Goal: Task Accomplishment & Management: Complete application form

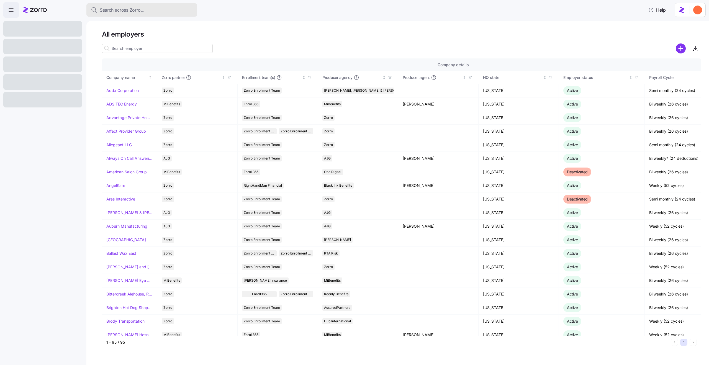
click at [136, 10] on span "Search across Zorro..." at bounding box center [122, 10] width 45 height 7
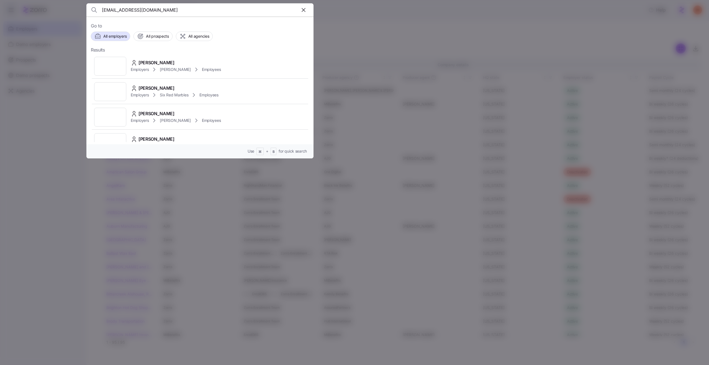
type input "[EMAIL_ADDRESS][DOMAIN_NAME]"
click at [232, 68] on div "Angela Callahan Employers Kim Cox Employees" at bounding box center [200, 65] width 218 height 25
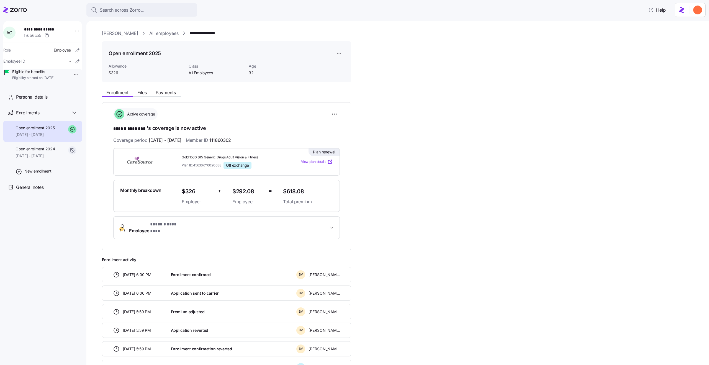
click at [156, 218] on button "Employee * ****** ******** *" at bounding box center [226, 227] width 226 height 22
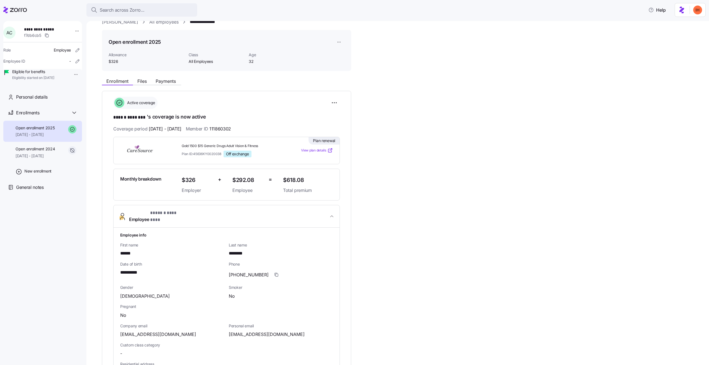
scroll to position [12, 0]
click at [31, 100] on span "Personal details" at bounding box center [32, 97] width 32 height 7
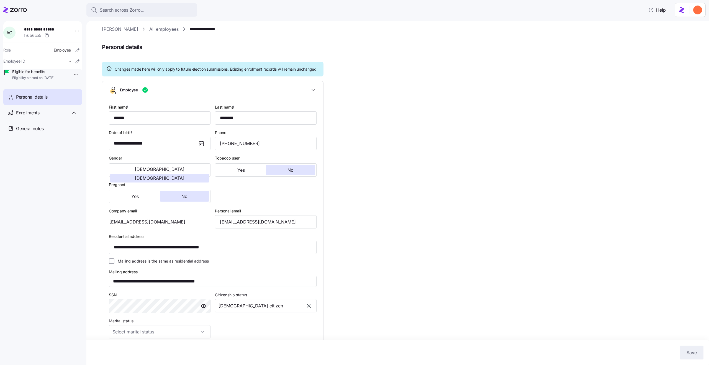
type input "All Employees"
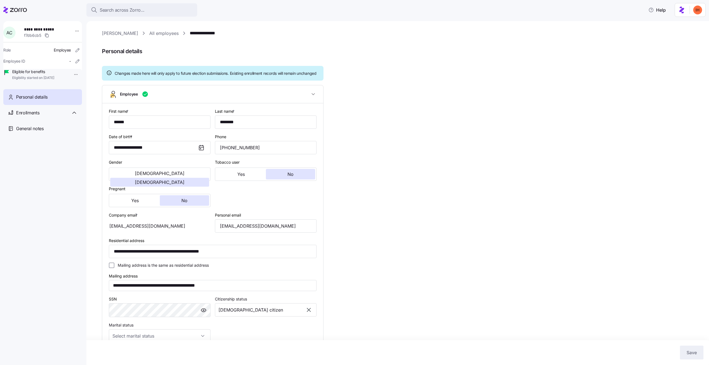
click at [151, 232] on div "[EMAIL_ADDRESS][DOMAIN_NAME]" at bounding box center [160, 225] width 102 height 13
click at [167, 232] on div "[EMAIL_ADDRESS][DOMAIN_NAME]" at bounding box center [160, 225] width 102 height 13
click at [130, 11] on span "Search across Zorro..." at bounding box center [122, 10] width 45 height 7
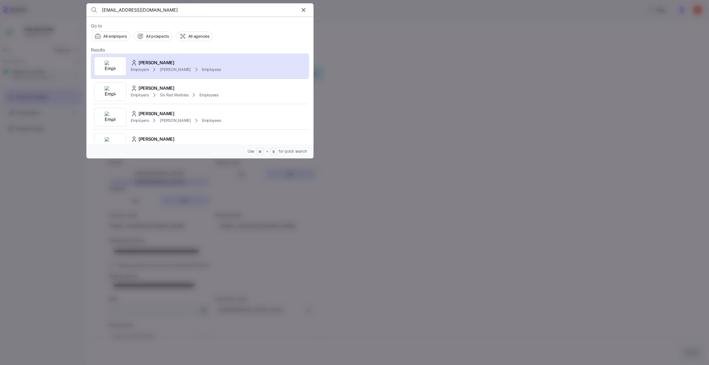
click at [126, 9] on input "[EMAIL_ADDRESS][DOMAIN_NAME]" at bounding box center [173, 9] width 142 height 13
type input "[EMAIL_ADDRESS][DOMAIN_NAME]"
click at [307, 11] on span "button" at bounding box center [303, 10] width 11 height 11
click at [433, 123] on div at bounding box center [354, 182] width 709 height 365
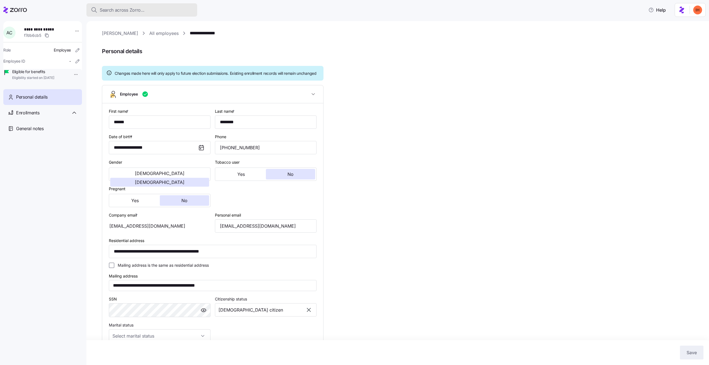
click at [141, 10] on span "Search across Zorro..." at bounding box center [122, 10] width 45 height 7
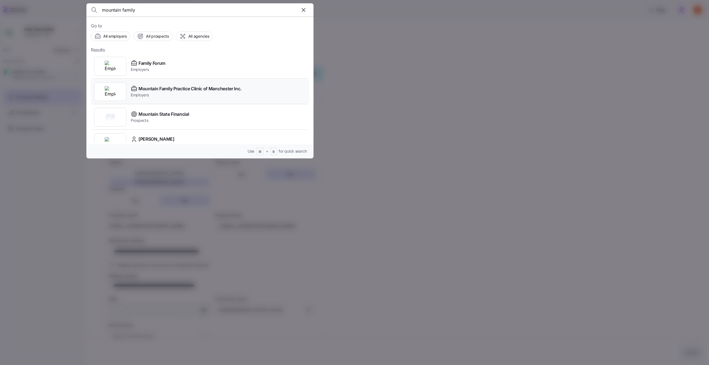
type input "mountain family"
click at [261, 94] on div "Mountain Family Practice Clinic of Manchester Inc. Employers" at bounding box center [200, 91] width 218 height 25
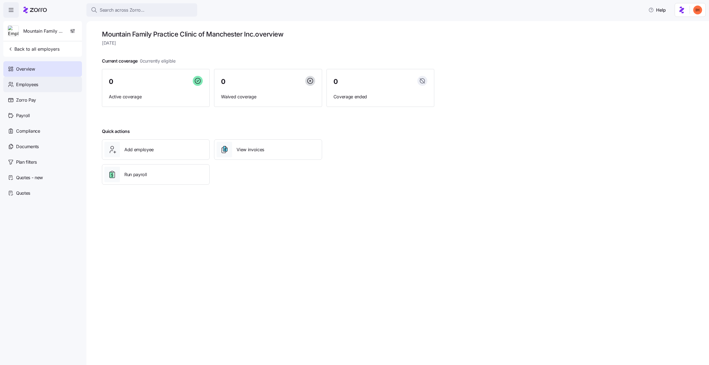
click at [38, 86] on div "Employees" at bounding box center [42, 84] width 79 height 15
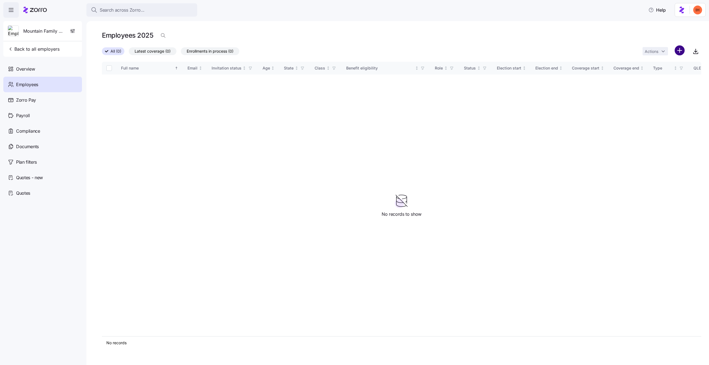
click at [678, 53] on html "Search across Zorro... Help Mountain Family Practice Clinic of Manchester Inc. …" at bounding box center [354, 180] width 709 height 361
click at [657, 73] on span "Add a new employee" at bounding box center [661, 74] width 37 height 6
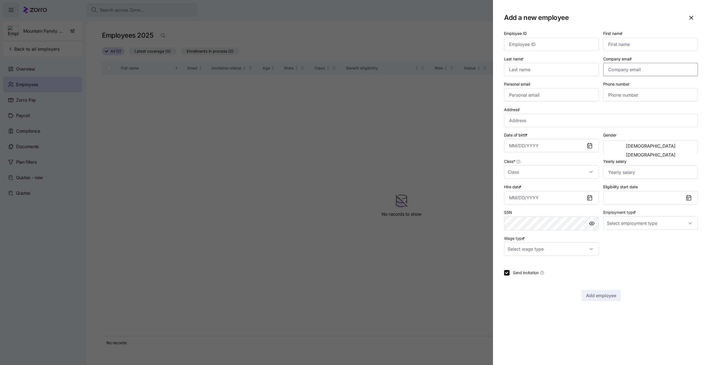
click at [626, 69] on input "Company email *" at bounding box center [650, 69] width 95 height 13
paste input "[EMAIL_ADDRESS][DOMAIN_NAME]"
type input "[EMAIL_ADDRESS][DOMAIN_NAME]"
click at [625, 47] on input "First name *" at bounding box center [650, 44] width 95 height 13
click at [618, 17] on h1 "Add a new employee" at bounding box center [592, 17] width 176 height 9
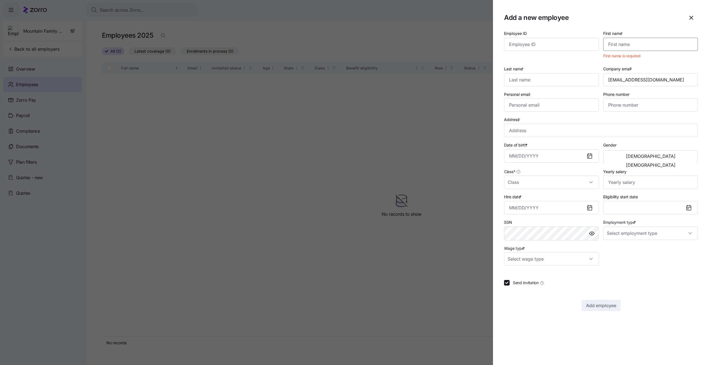
click at [616, 46] on input "First name *" at bounding box center [650, 44] width 95 height 13
click at [527, 46] on input "Employee ID" at bounding box center [551, 44] width 95 height 13
click at [626, 47] on input "First name *" at bounding box center [650, 44] width 95 height 13
paste input "Angela"
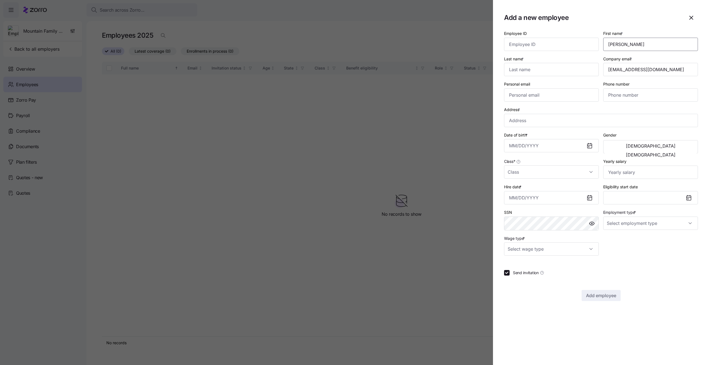
type input "Angela"
click at [625, 43] on input "Angela" at bounding box center [650, 44] width 95 height 13
click at [566, 70] on input "Last name *" at bounding box center [551, 69] width 95 height 13
paste input "Callahan"
type input "Callahan"
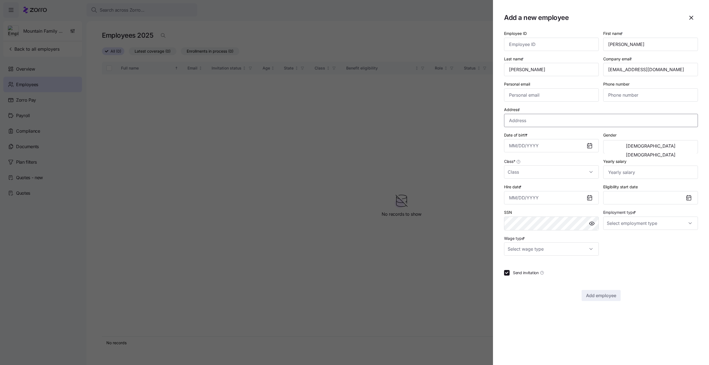
click at [557, 120] on input "Address *" at bounding box center [601, 120] width 194 height 13
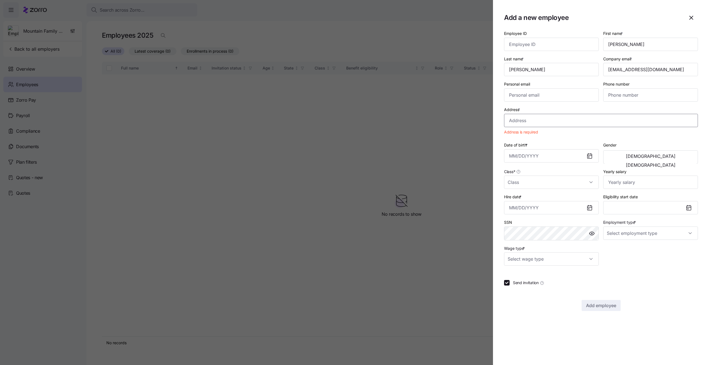
paste input "200 Mulberry Street, Booneville, KY 41314-7505, USA"
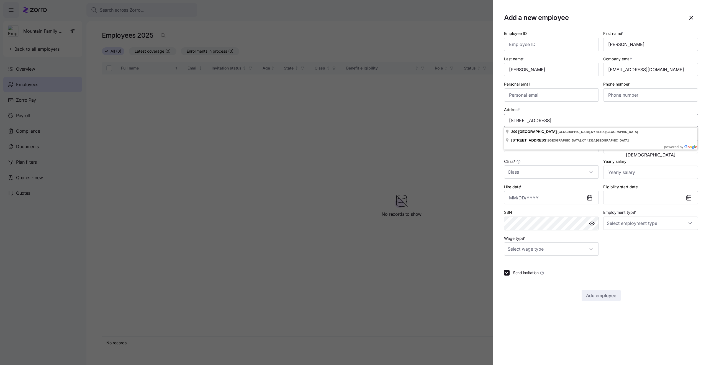
type input "200 Mulberry Street, Booneville, KY 41314-7505, USA"
click at [663, 285] on div at bounding box center [601, 283] width 194 height 6
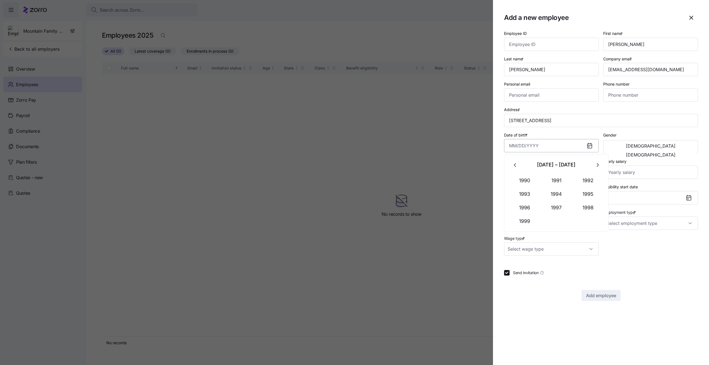
click at [536, 141] on input "Date of birth *" at bounding box center [551, 145] width 95 height 13
paste input "February 28, 1992"
type input "February 28, 1992"
click at [647, 301] on section "Add a new employee Employee ID First name * Angela Last name * Callahan Company…" at bounding box center [601, 182] width 216 height 365
click at [663, 150] on button "[DEMOGRAPHIC_DATA]" at bounding box center [650, 154] width 92 height 9
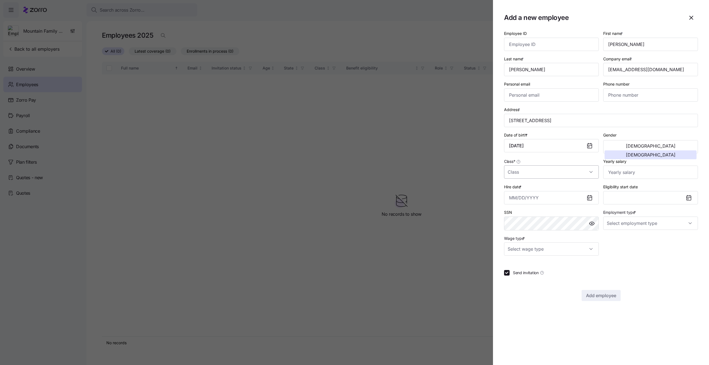
click at [540, 172] on input "Class *" at bounding box center [551, 171] width 95 height 13
click at [540, 187] on div "All Employees" at bounding box center [551, 189] width 90 height 12
type input "All Employees"
click at [629, 224] on input "Employment type *" at bounding box center [650, 222] width 95 height 13
click at [679, 300] on div "Add employee" at bounding box center [601, 295] width 194 height 11
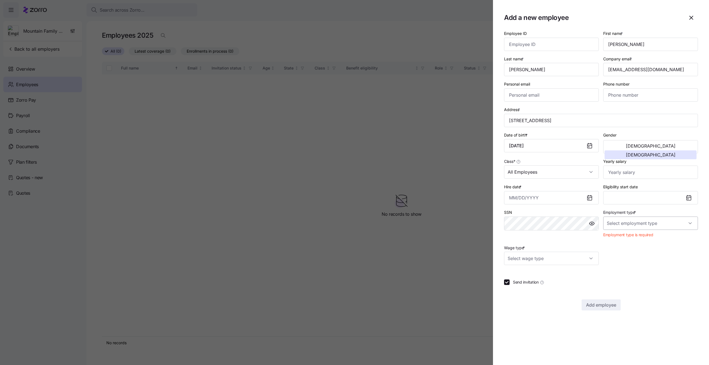
click at [609, 221] on input "Employment type *" at bounding box center [650, 222] width 95 height 13
click at [619, 240] on span "Full Time" at bounding box center [617, 240] width 16 height 6
type input "Full Time"
click at [523, 257] on div "Employee ID First name * Angela Last name * Callahan Company email * aturner014…" at bounding box center [601, 165] width 194 height 271
click at [521, 247] on input "Wage type *" at bounding box center [551, 248] width 95 height 13
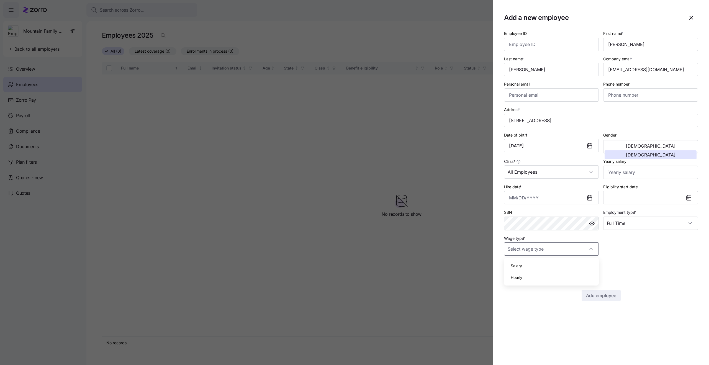
click at [532, 263] on div "Salary" at bounding box center [551, 266] width 90 height 12
type input "Salary"
click at [531, 195] on input "Hire date *" at bounding box center [551, 197] width 95 height 13
click at [513, 215] on icon "button" at bounding box center [515, 217] width 6 height 6
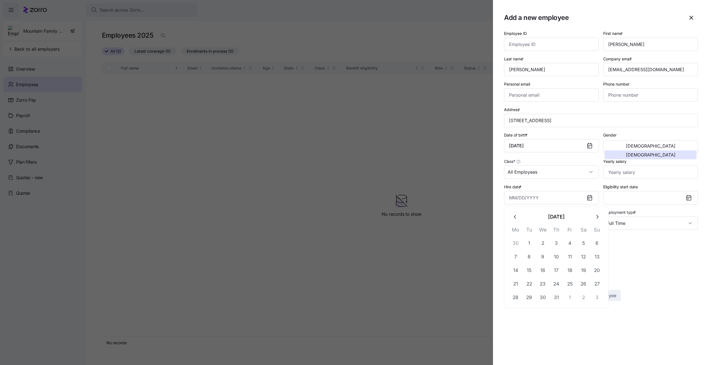
click at [513, 215] on icon "button" at bounding box center [515, 217] width 6 height 6
click at [556, 244] on button "1" at bounding box center [555, 242] width 13 height 13
click at [550, 198] on input "May 1, 2025" at bounding box center [551, 197] width 95 height 13
click at [514, 216] on icon "button" at bounding box center [515, 217] width 6 height 6
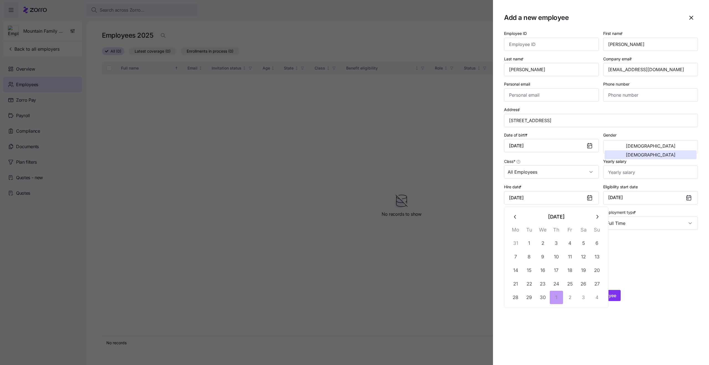
click at [514, 216] on icon "button" at bounding box center [515, 217] width 6 height 6
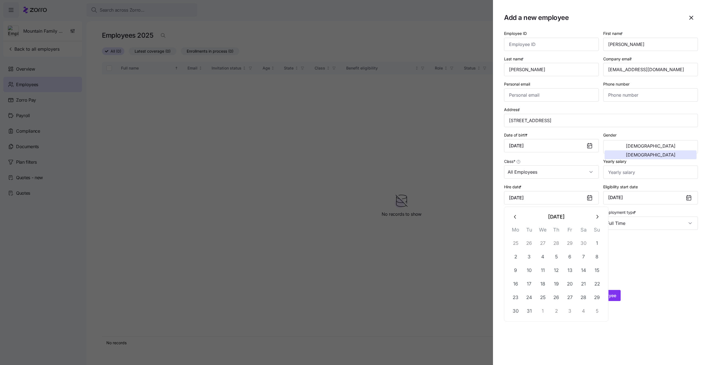
click at [514, 216] on icon "button" at bounding box center [515, 217] width 6 height 6
click at [529, 266] on button "13" at bounding box center [528, 269] width 13 height 13
click at [511, 199] on input "August 13, 2024" at bounding box center [551, 197] width 95 height 13
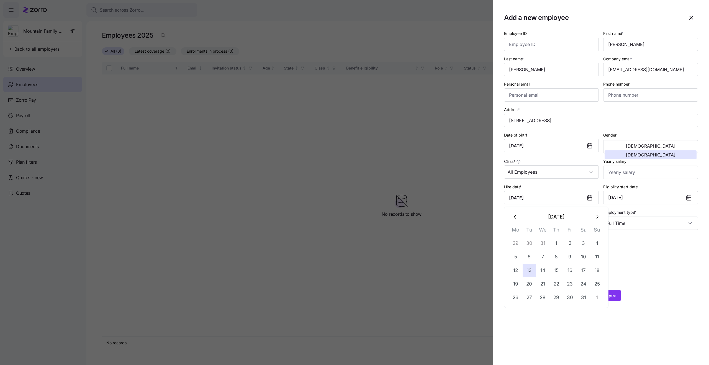
click at [512, 217] on icon "button" at bounding box center [515, 217] width 6 height 6
click at [512, 216] on icon "button" at bounding box center [515, 217] width 6 height 6
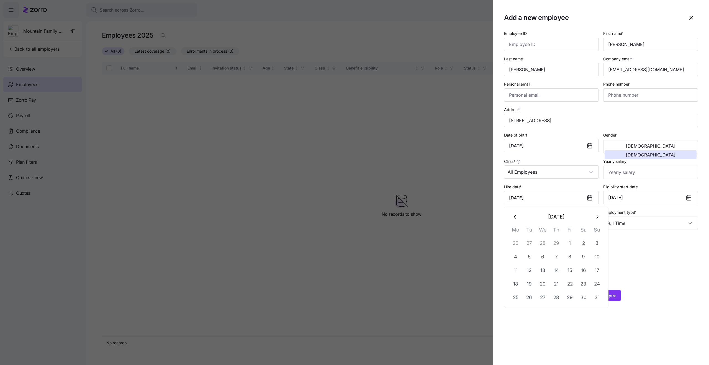
click at [508, 221] on div "March 2024 Mo Tu We Th Fr Sa Su 26 27 28 29 1 2 3 4 5 6 7 8 9 10 11 12 13 14 15…" at bounding box center [556, 256] width 104 height 101
click at [511, 220] on button "button" at bounding box center [514, 216] width 13 height 13
click at [519, 244] on button "1" at bounding box center [515, 242] width 13 height 13
type input "January 1, 2024"
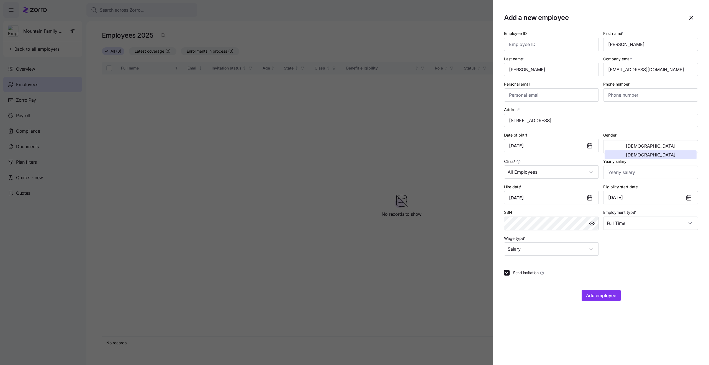
click at [665, 254] on div "Employee ID First name * Angela Last name * Callahan Company email * aturner014…" at bounding box center [601, 143] width 198 height 230
click at [604, 295] on span "Add employee" at bounding box center [601, 295] width 30 height 7
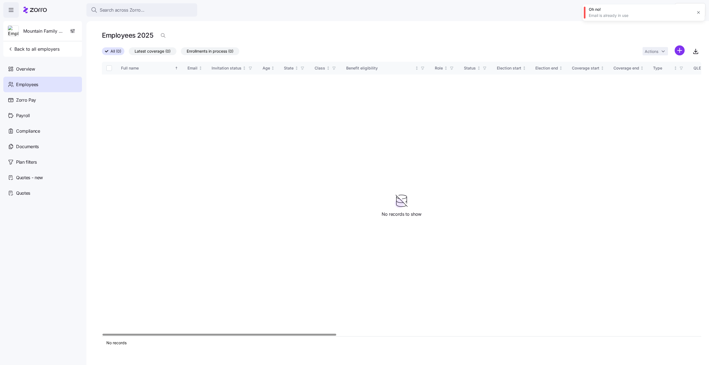
click at [608, 15] on div "Email is already in use" at bounding box center [640, 16] width 104 height 6
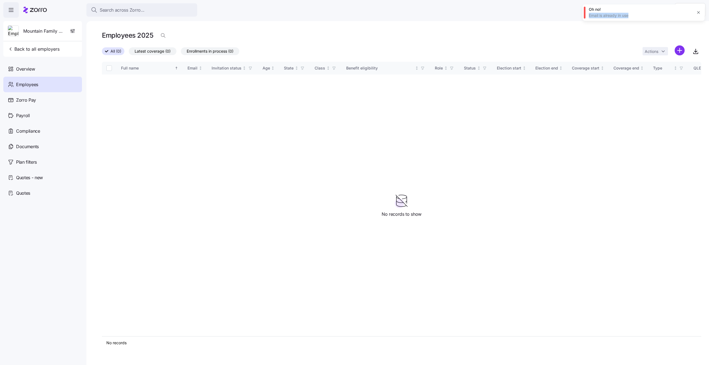
click at [635, 15] on div "Email is already in use" at bounding box center [640, 16] width 104 height 6
click at [698, 12] on icon "button" at bounding box center [698, 12] width 4 height 4
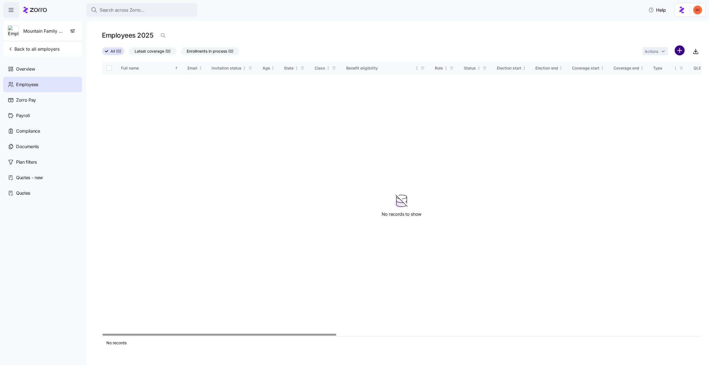
click at [676, 52] on html "Search across Zorro... Help Mountain Family Practice Clinic of Manchester Inc. …" at bounding box center [354, 180] width 709 height 361
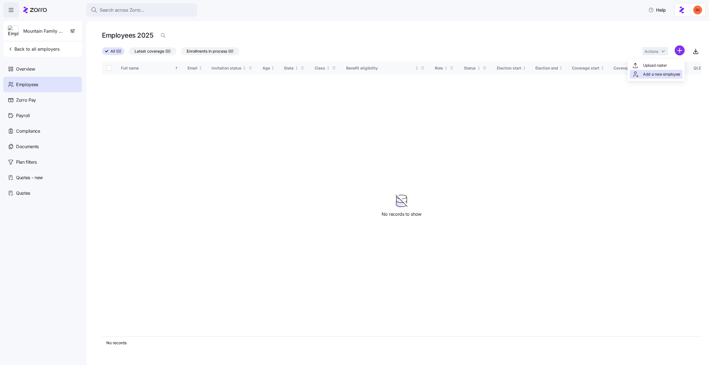
click at [652, 72] on span "Add a new employee" at bounding box center [661, 74] width 37 height 6
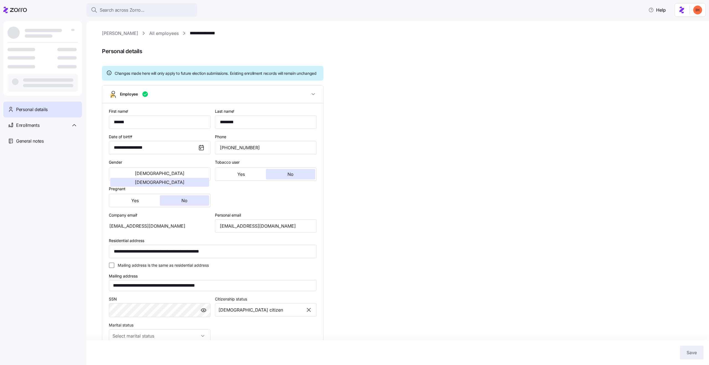
type input "All Employees"
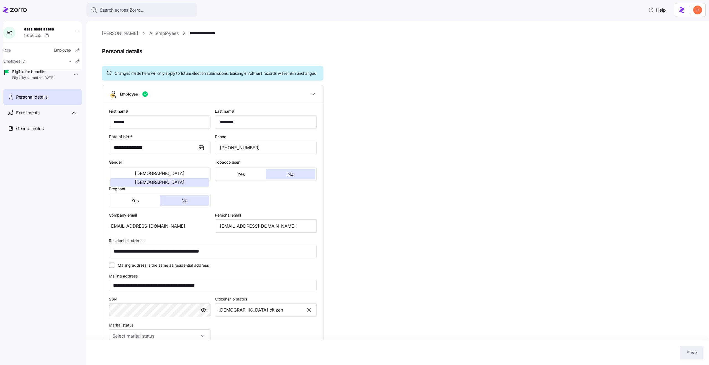
click at [151, 232] on div "[EMAIL_ADDRESS][DOMAIN_NAME]" at bounding box center [160, 225] width 102 height 13
click at [252, 232] on input "[EMAIL_ADDRESS][DOMAIN_NAME]" at bounding box center [266, 225] width 102 height 13
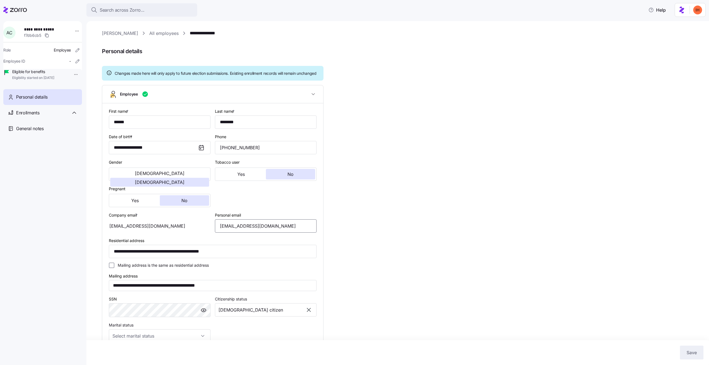
click at [252, 232] on input "[EMAIL_ADDRESS][DOMAIN_NAME]" at bounding box center [266, 225] width 102 height 13
click at [138, 129] on input "******" at bounding box center [160, 121] width 102 height 13
click at [236, 125] on input "********" at bounding box center [266, 121] width 102 height 13
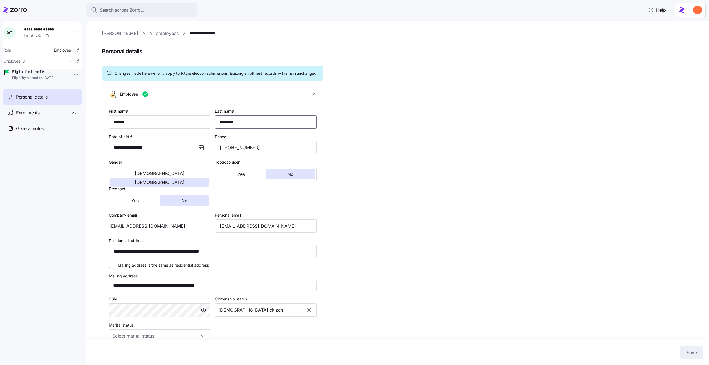
click at [236, 125] on input "********" at bounding box center [266, 121] width 102 height 13
click at [155, 258] on input "**********" at bounding box center [213, 251] width 208 height 13
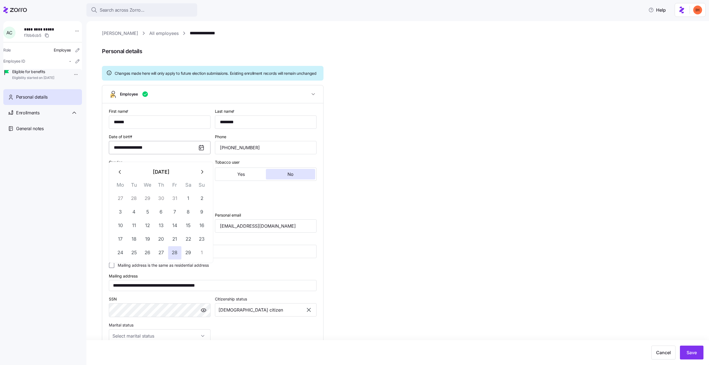
click at [151, 152] on input "**********" at bounding box center [160, 147] width 102 height 13
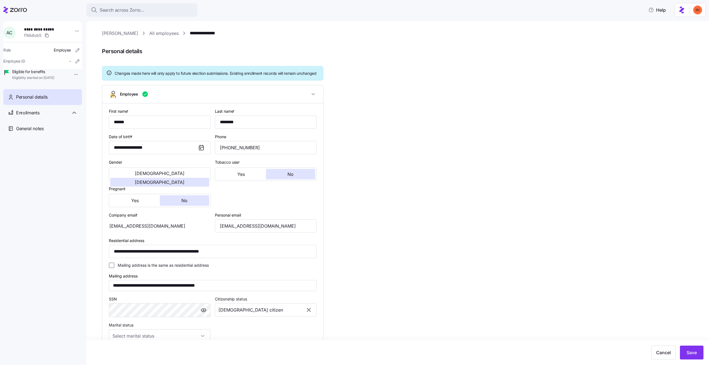
click at [508, 164] on div "**********" at bounding box center [401, 251] width 599 height 443
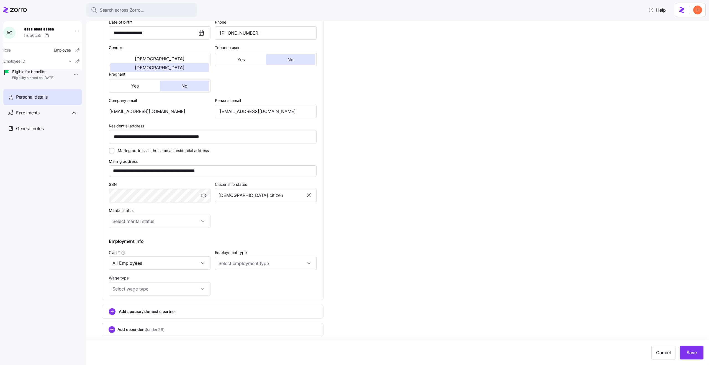
scroll to position [120, 0]
click at [253, 115] on input "[EMAIL_ADDRESS][DOMAIN_NAME]" at bounding box center [266, 111] width 102 height 13
click at [247, 112] on input "[EMAIL_ADDRESS][DOMAIN_NAME]" at bounding box center [266, 111] width 102 height 13
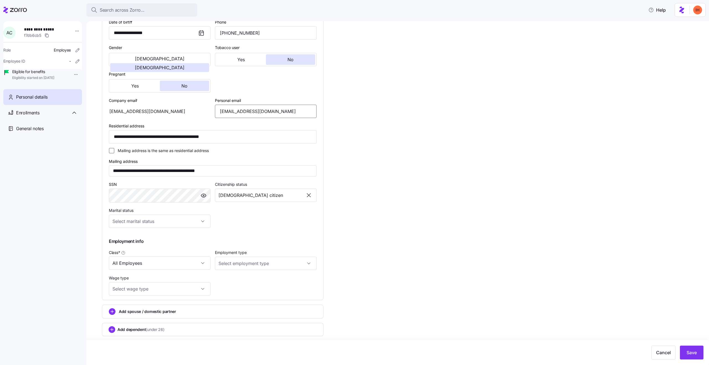
click at [257, 113] on input "[EMAIL_ADDRESS][DOMAIN_NAME]" at bounding box center [266, 111] width 102 height 13
type input "[EMAIL_ADDRESS][DOMAIN_NAME]"
